Goal: Task Accomplishment & Management: Complete application form

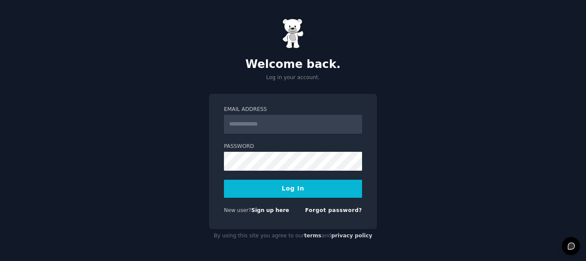
click at [252, 125] on input "Email Address" at bounding box center [293, 124] width 138 height 19
type input "**********"
click at [300, 195] on button "Log In" at bounding box center [293, 188] width 138 height 18
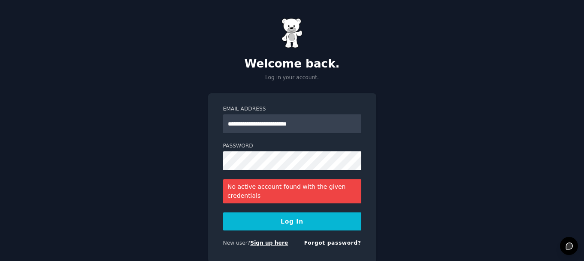
click at [264, 244] on link "Sign up here" at bounding box center [269, 242] width 38 height 6
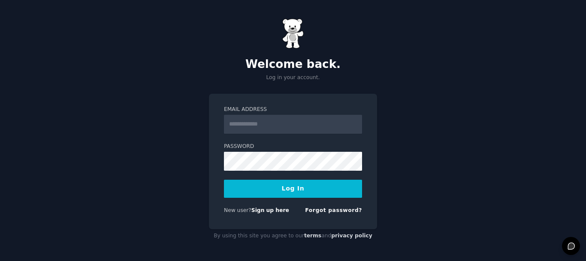
click at [264, 111] on label "Email Address" at bounding box center [293, 110] width 138 height 8
click at [264, 115] on input "Email Address" at bounding box center [293, 124] width 138 height 19
type input "**********"
click at [333, 212] on link "Forgot password?" at bounding box center [333, 210] width 57 height 6
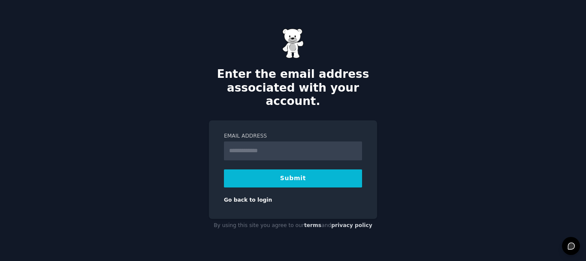
click at [261, 141] on input "Email Address" at bounding box center [293, 150] width 138 height 19
type input "**********"
click at [280, 172] on button "Submit" at bounding box center [293, 178] width 138 height 18
click at [244, 142] on input "Email Address" at bounding box center [293, 150] width 138 height 19
type input "**********"
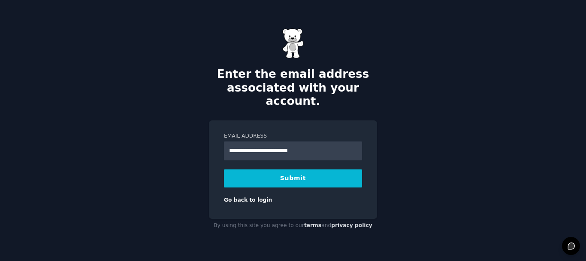
click at [268, 172] on button "Submit" at bounding box center [293, 178] width 138 height 18
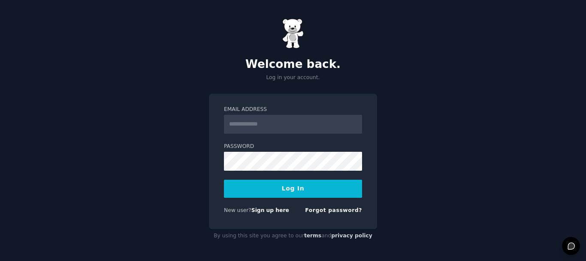
click at [245, 122] on input "Email Address" at bounding box center [293, 124] width 138 height 19
type input "**********"
click at [291, 192] on button "Log In" at bounding box center [293, 188] width 138 height 18
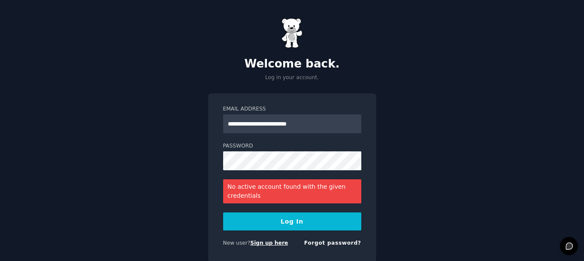
click at [263, 245] on link "Sign up here" at bounding box center [269, 242] width 38 height 6
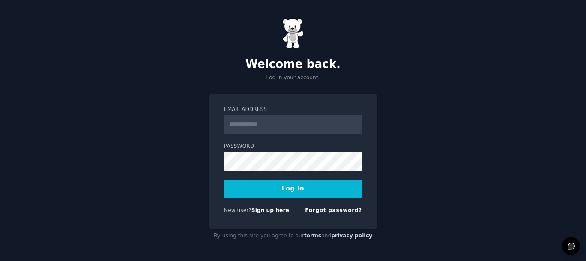
click at [248, 121] on input "Email Address" at bounding box center [293, 124] width 138 height 19
type input "**********"
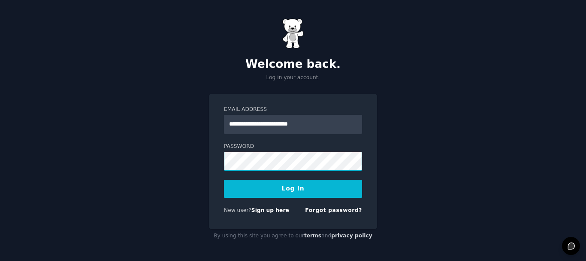
click at [224, 179] on button "Log In" at bounding box center [293, 188] width 138 height 18
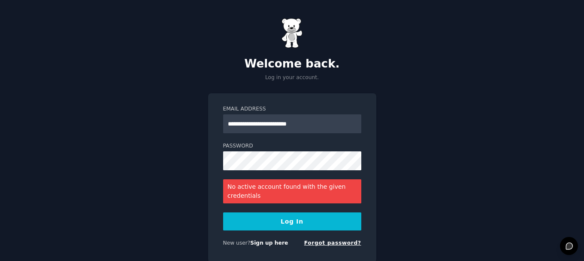
click at [331, 240] on link "Forgot password?" at bounding box center [332, 242] width 57 height 6
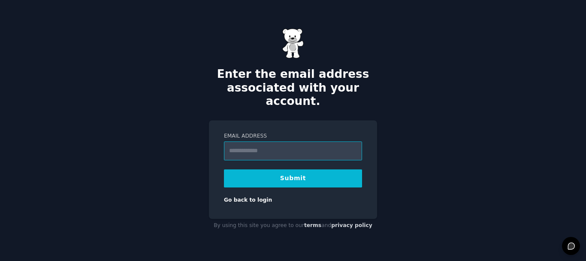
click at [270, 142] on input "Email Address" at bounding box center [293, 150] width 138 height 19
type input "**********"
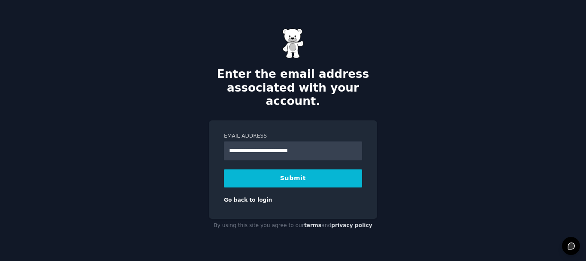
click at [293, 175] on button "Submit" at bounding box center [293, 178] width 138 height 18
click at [239, 197] on link "Go back to login" at bounding box center [248, 200] width 48 height 6
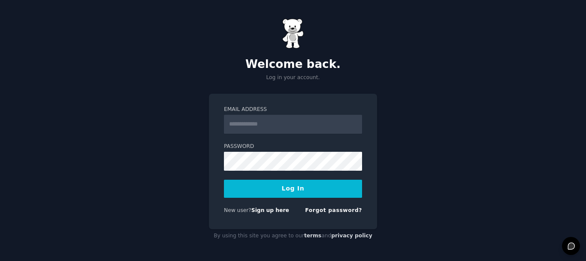
click at [243, 127] on input "Email Address" at bounding box center [293, 124] width 138 height 19
type input "**********"
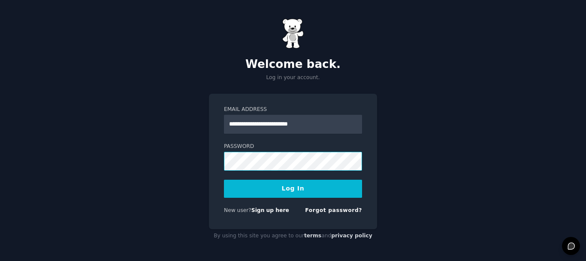
click at [224, 179] on button "Log In" at bounding box center [293, 188] width 138 height 18
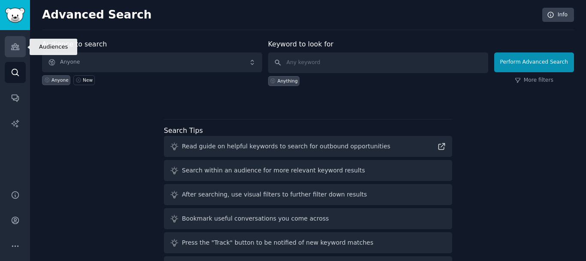
click at [11, 51] on link "Audiences" at bounding box center [15, 46] width 21 height 21
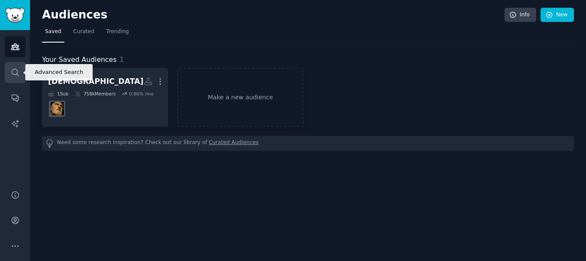
click at [14, 73] on icon "Sidebar" at bounding box center [15, 72] width 9 height 9
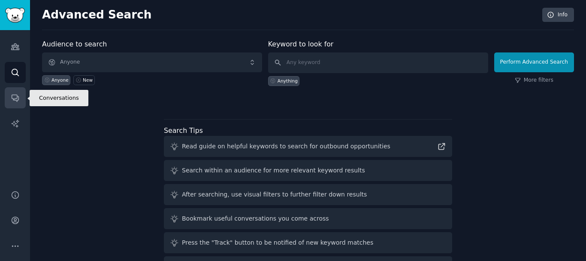
click at [15, 102] on link "Conversations" at bounding box center [15, 97] width 21 height 21
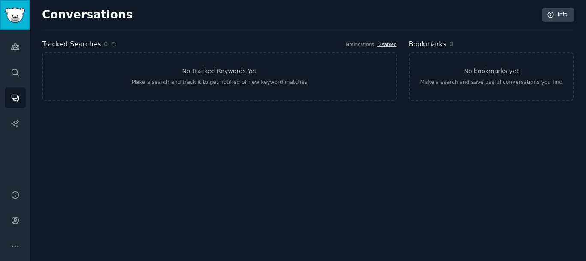
click at [13, 11] on img "Sidebar" at bounding box center [15, 15] width 20 height 15
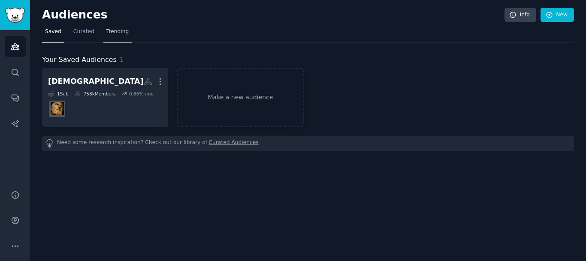
click at [116, 35] on span "Trending" at bounding box center [117, 32] width 22 height 8
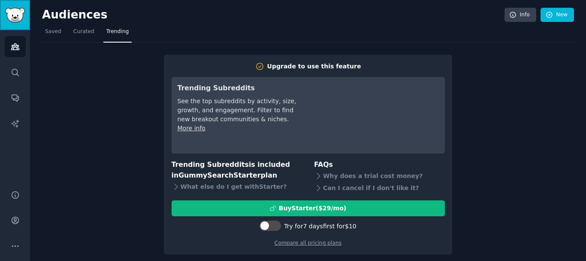
click at [19, 12] on img "Sidebar" at bounding box center [15, 15] width 20 height 15
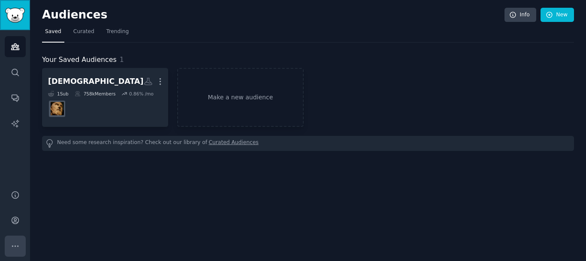
click at [14, 246] on icon "Sidebar" at bounding box center [15, 245] width 9 height 9
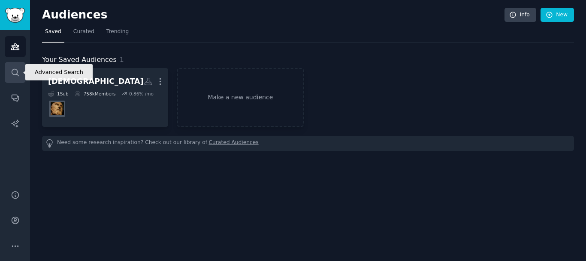
click at [15, 74] on icon "Sidebar" at bounding box center [15, 72] width 9 height 9
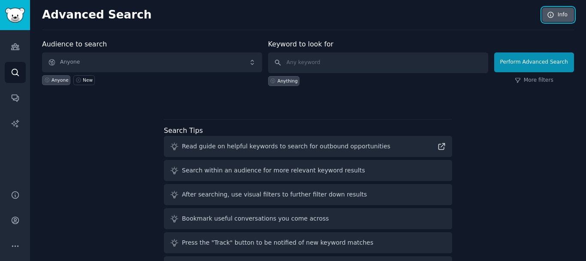
click at [561, 17] on link "Info" at bounding box center [559, 15] width 32 height 15
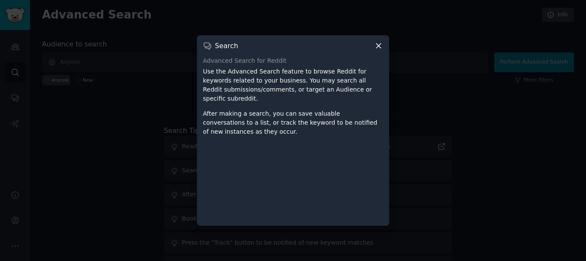
click at [379, 50] on icon at bounding box center [378, 45] width 9 height 9
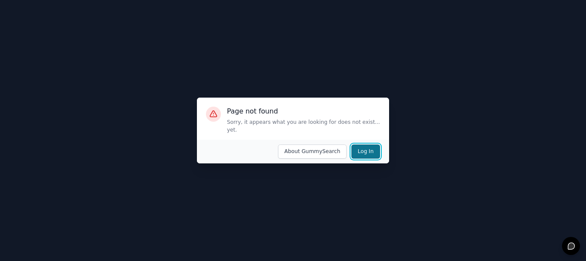
click at [367, 150] on button "Log In" at bounding box center [366, 151] width 29 height 15
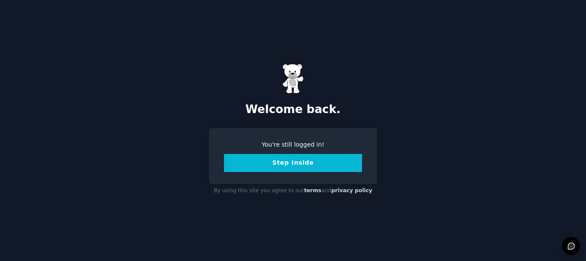
click at [295, 165] on button "Step Inside" at bounding box center [293, 163] width 138 height 18
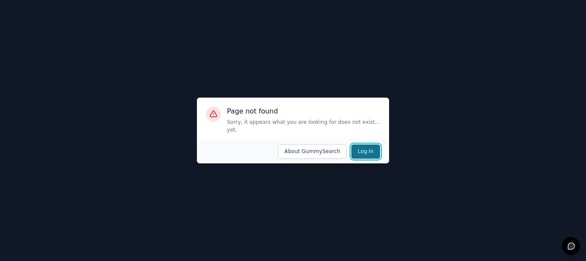
click at [369, 145] on button "Log In" at bounding box center [366, 151] width 29 height 15
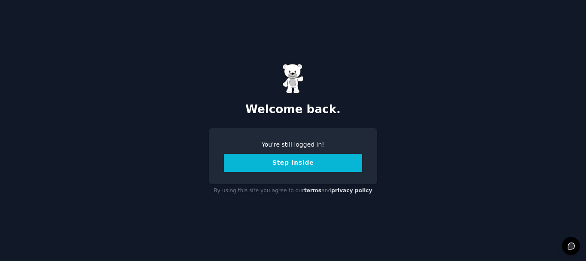
click at [296, 165] on button "Step Inside" at bounding box center [293, 163] width 138 height 18
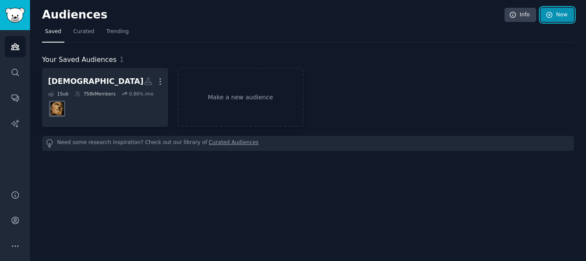
click at [553, 17] on icon at bounding box center [550, 15] width 8 height 8
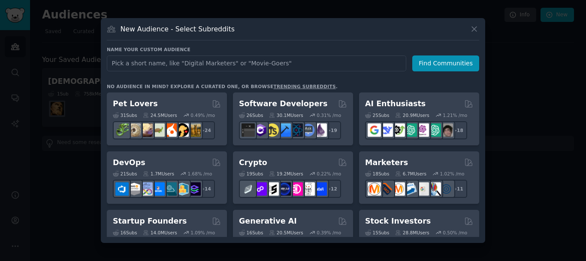
click at [475, 34] on div "New Audience - Select Subreddits" at bounding box center [293, 32] width 373 height 16
click at [474, 28] on icon at bounding box center [474, 28] width 9 height 9
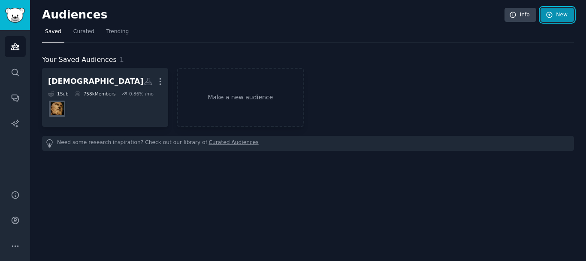
click at [551, 15] on icon at bounding box center [550, 15] width 6 height 6
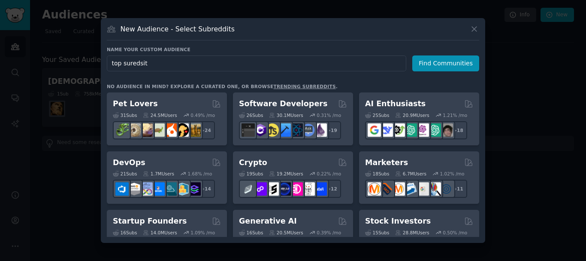
click at [131, 63] on input "top suredsit" at bounding box center [257, 63] width 300 height 16
click at [173, 60] on input "top subredsit" at bounding box center [257, 63] width 300 height 16
click at [146, 65] on input "top subredsit" at bounding box center [257, 63] width 300 height 16
click at [183, 64] on input "top subreddit" at bounding box center [257, 63] width 300 height 16
type input "top subreddit list"
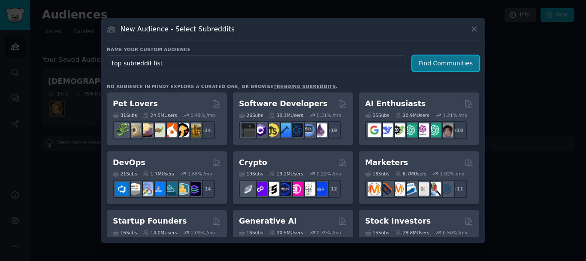
click at [440, 67] on button "Find Communities" at bounding box center [445, 63] width 67 height 16
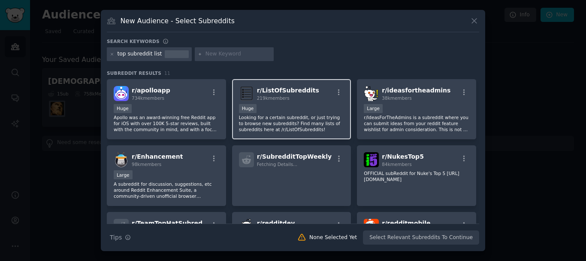
click at [299, 92] on span "r/ ListOfSubreddits" at bounding box center [288, 90] width 62 height 7
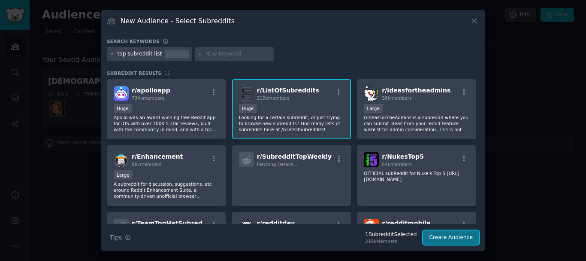
click at [461, 236] on button "Create Audience" at bounding box center [451, 237] width 57 height 15
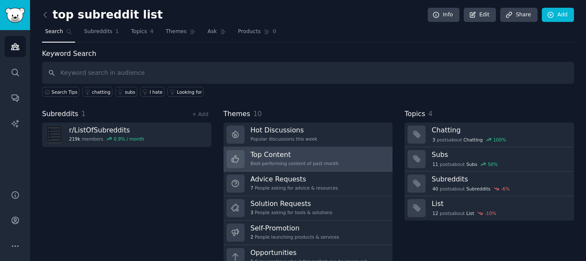
click at [260, 161] on div "Best-performing content of past month" at bounding box center [295, 163] width 88 height 6
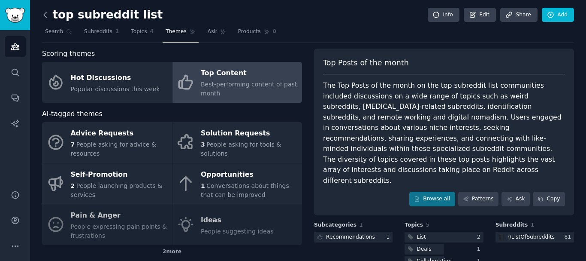
click at [45, 15] on icon at bounding box center [45, 14] width 9 height 9
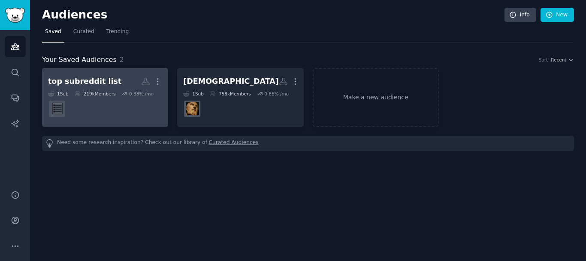
click at [94, 84] on div "top subreddit list" at bounding box center [84, 81] width 73 height 11
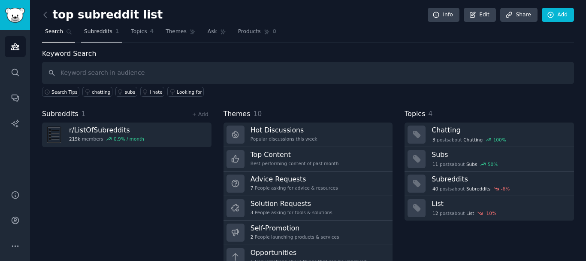
click at [94, 33] on span "Subreddits" at bounding box center [98, 32] width 28 height 8
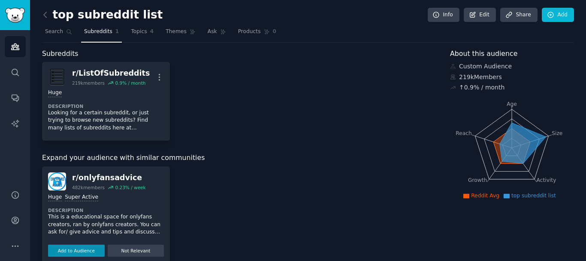
click at [94, 33] on span "Subreddits" at bounding box center [98, 32] width 28 height 8
click at [110, 16] on h2 "top subreddit list" at bounding box center [102, 15] width 121 height 14
click at [50, 32] on span "Search" at bounding box center [54, 32] width 18 height 8
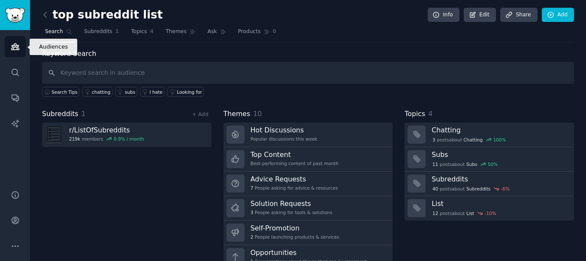
click at [15, 49] on icon "Sidebar" at bounding box center [15, 46] width 9 height 9
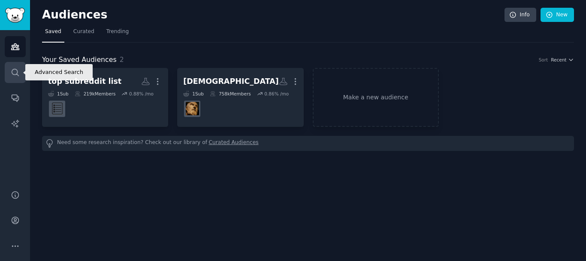
click at [15, 77] on link "Search" at bounding box center [15, 72] width 21 height 21
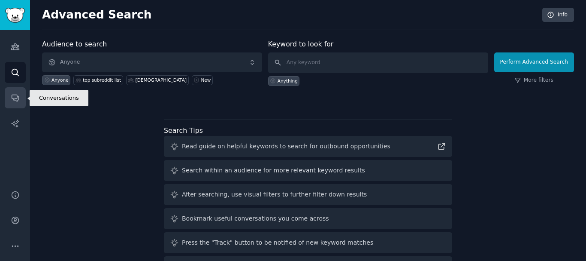
click at [18, 97] on icon "Sidebar" at bounding box center [15, 97] width 9 height 9
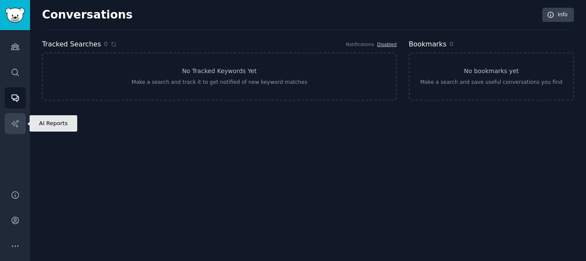
click at [17, 121] on icon "Sidebar" at bounding box center [14, 122] width 7 height 7
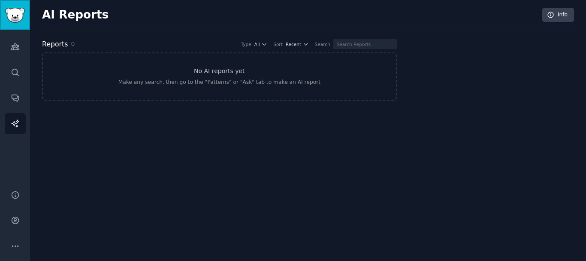
click at [12, 19] on img "Sidebar" at bounding box center [15, 15] width 20 height 15
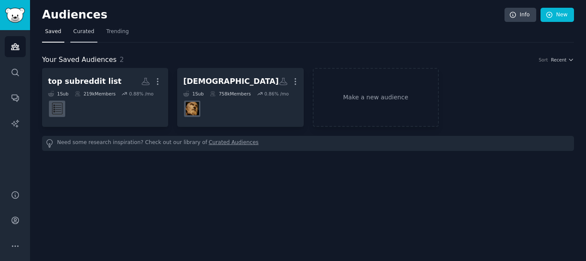
click at [82, 30] on span "Curated" at bounding box center [83, 32] width 21 height 8
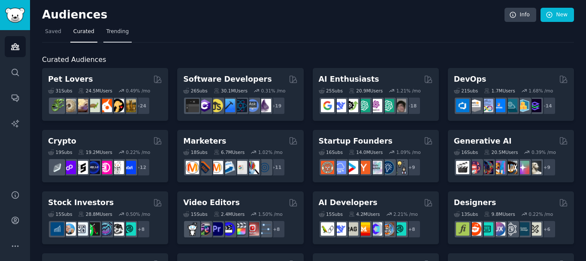
click at [112, 32] on span "Trending" at bounding box center [117, 32] width 22 height 8
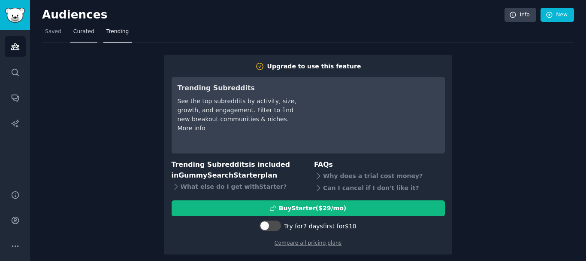
click at [81, 31] on span "Curated" at bounding box center [83, 32] width 21 height 8
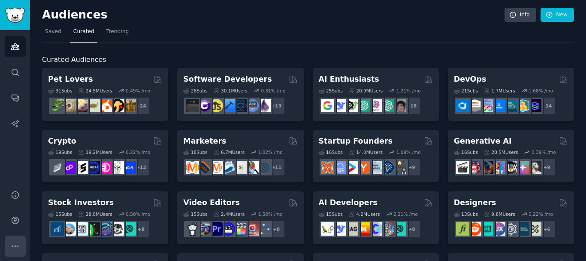
click at [11, 243] on icon "Sidebar" at bounding box center [15, 245] width 9 height 9
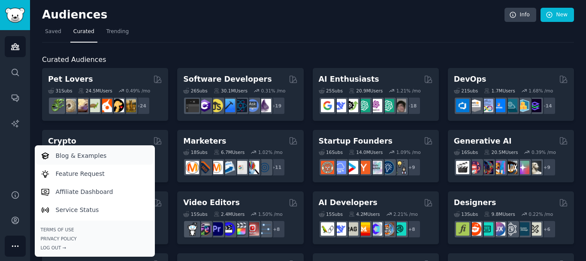
click at [79, 157] on p "Blog & Examples" at bounding box center [81, 155] width 51 height 9
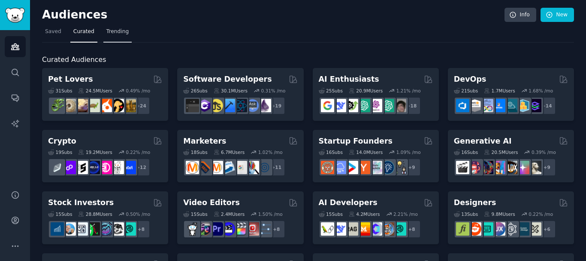
click at [110, 34] on span "Trending" at bounding box center [117, 32] width 22 height 8
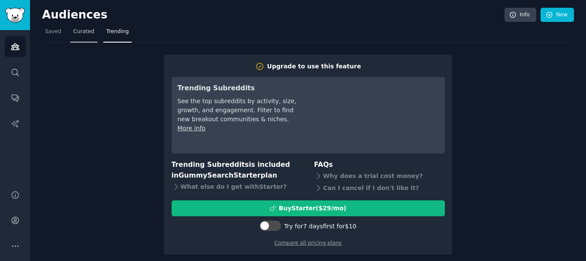
click at [79, 33] on span "Curated" at bounding box center [83, 32] width 21 height 8
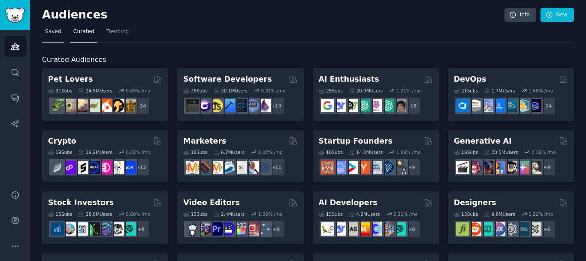
click at [51, 31] on span "Saved" at bounding box center [53, 32] width 16 height 8
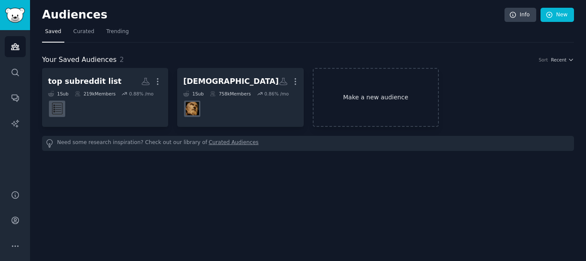
click at [346, 108] on link "Make a new audience" at bounding box center [376, 97] width 126 height 59
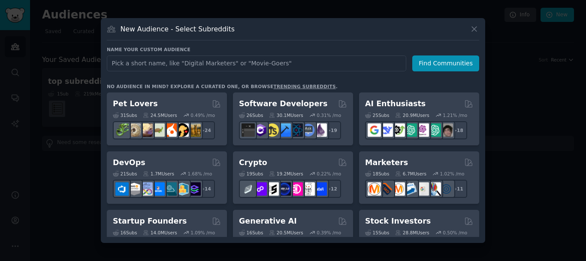
click at [200, 69] on input "text" at bounding box center [257, 63] width 300 height 16
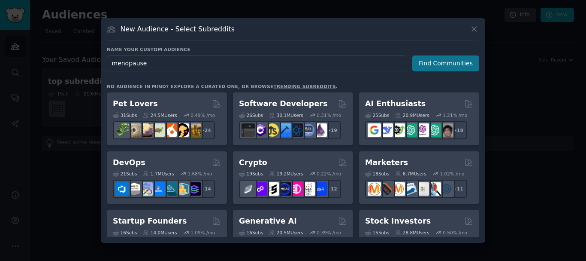
type input "menopause"
click at [455, 63] on button "Find Communities" at bounding box center [445, 63] width 67 height 16
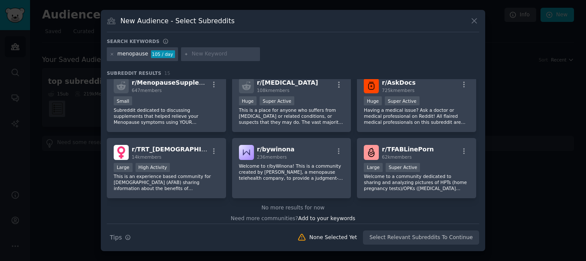
scroll to position [211, 0]
